Goal: Transaction & Acquisition: Purchase product/service

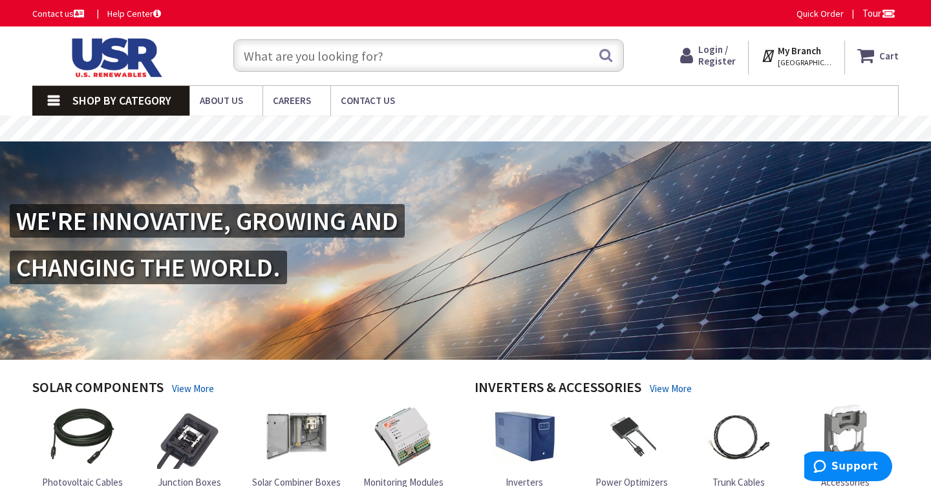
click at [65, 94] on link "Shop By Category" at bounding box center [110, 101] width 157 height 30
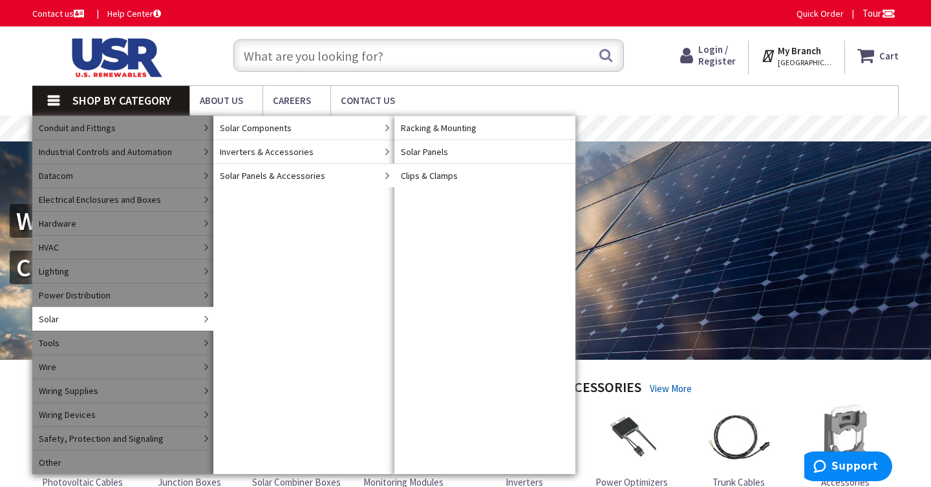
click at [293, 178] on span "Solar Panels & Accessories" at bounding box center [272, 175] width 105 height 13
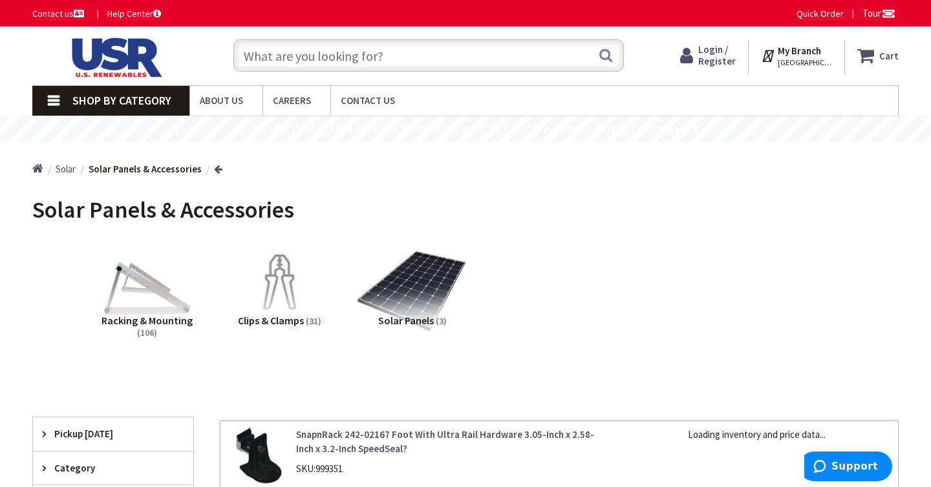
click at [417, 280] on img at bounding box center [412, 291] width 111 height 111
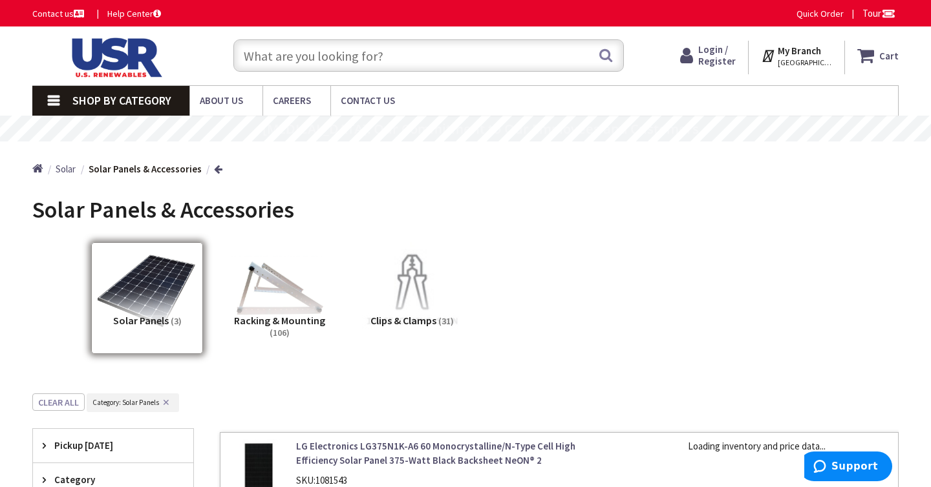
scroll to position [394, 0]
